Goal: Task Accomplishment & Management: Use online tool/utility

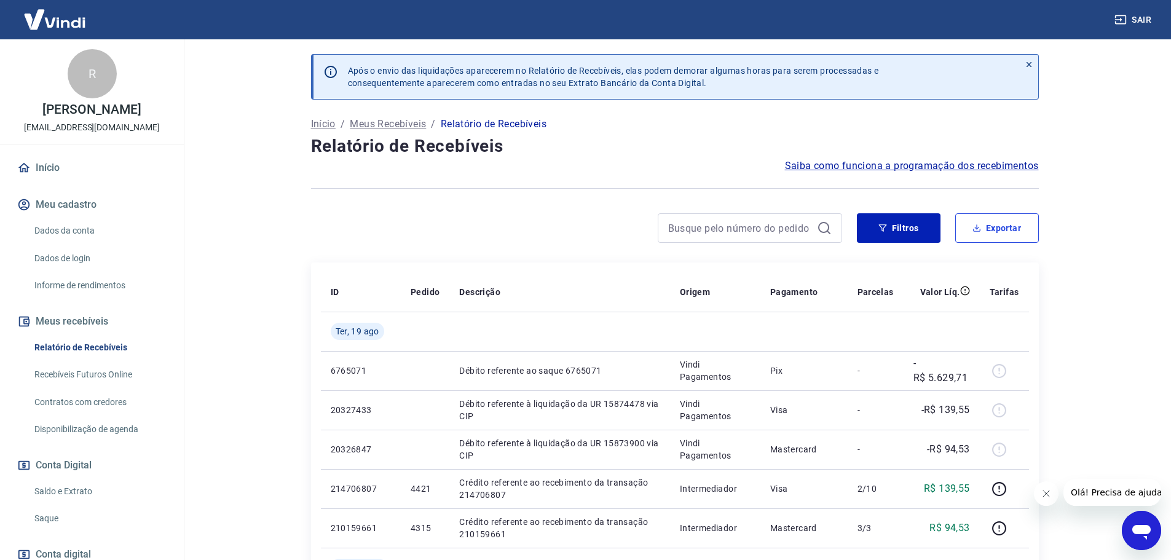
click at [1004, 233] on button "Exportar" at bounding box center [997, 227] width 84 height 29
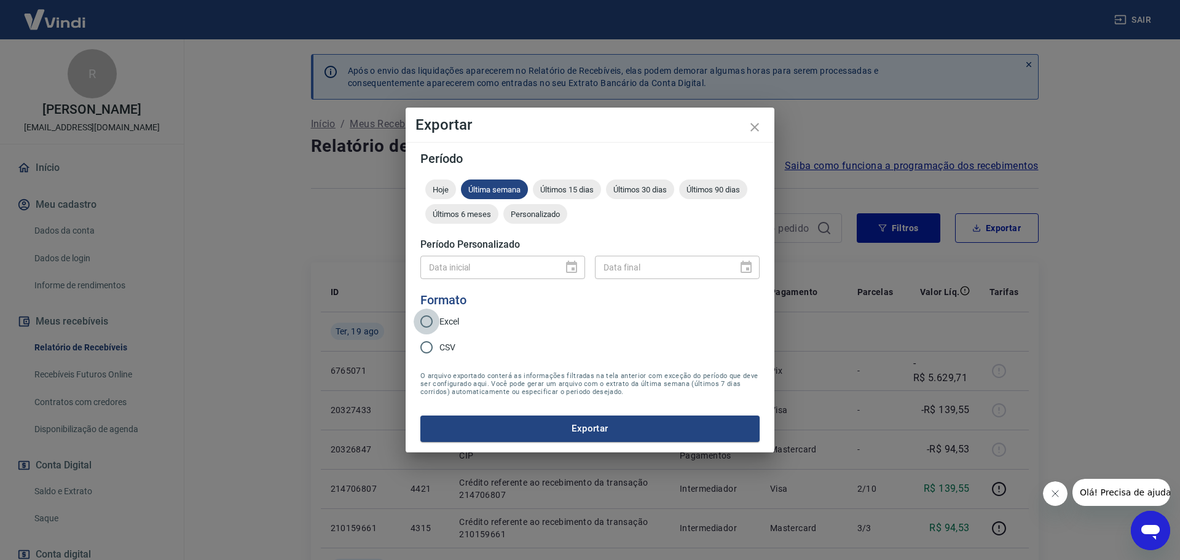
click at [424, 323] on input "Excel" at bounding box center [427, 321] width 26 height 26
radio input "true"
click at [473, 211] on span "Últimos 6 meses" at bounding box center [461, 214] width 73 height 9
click at [581, 423] on button "Exportar" at bounding box center [589, 428] width 339 height 26
